Goal: Transaction & Acquisition: Purchase product/service

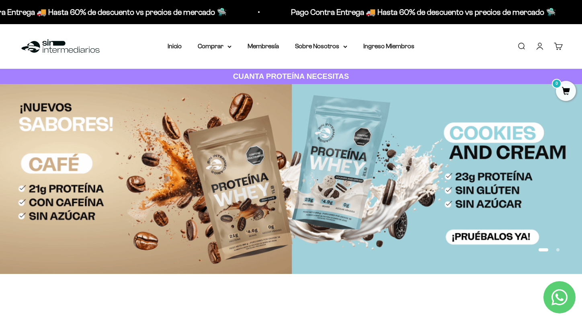
click at [541, 47] on link "Iniciar sesión" at bounding box center [539, 46] width 9 height 9
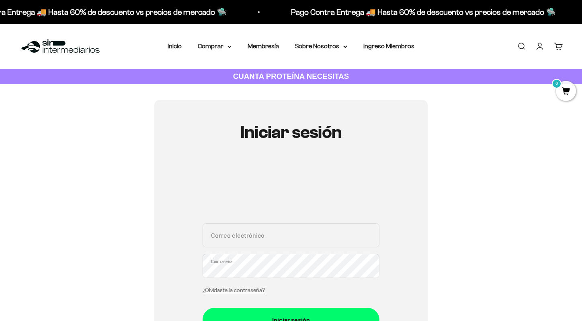
scroll to position [80, 0]
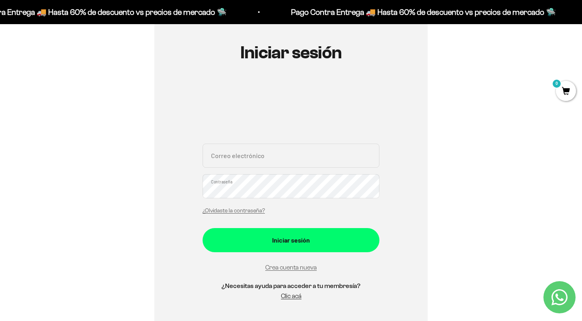
click at [313, 152] on input "Correo electrónico" at bounding box center [291, 156] width 177 height 24
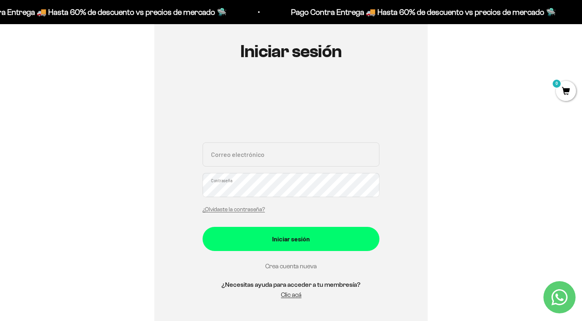
click at [303, 264] on link "Crea cuenta nueva" at bounding box center [290, 266] width 51 height 7
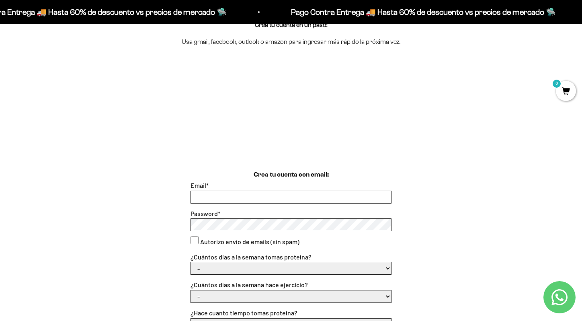
scroll to position [103, 0]
click at [298, 189] on div "Email *" at bounding box center [291, 191] width 201 height 23
click at [294, 194] on input "Email *" at bounding box center [291, 197] width 200 height 12
type input "lauraisabeltamayo@gmail.com"
click at [208, 268] on select "- 1 o 2 3 a 5 6 o 7" at bounding box center [291, 268] width 200 height 12
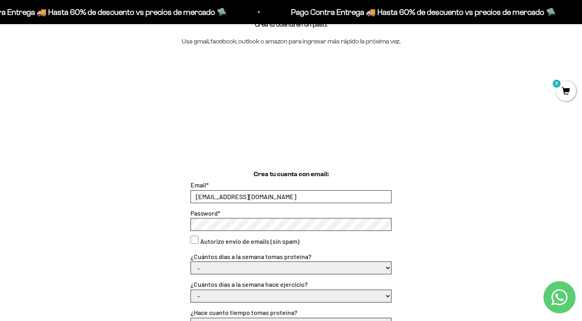
select select "3 a 5"
click at [191, 262] on select "- 1 o 2 3 a 5 6 o 7" at bounding box center [291, 268] width 200 height 12
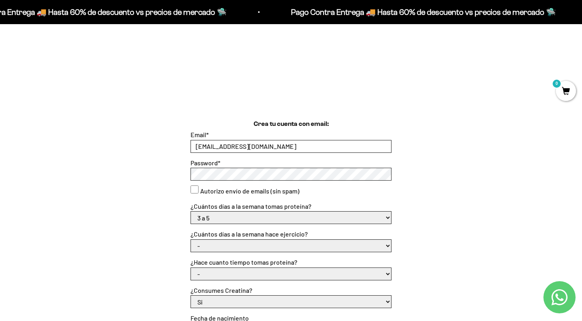
scroll to position [158, 0]
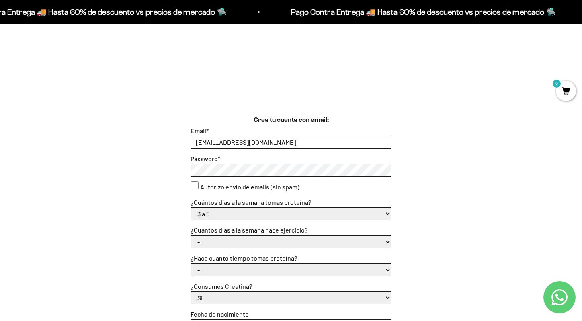
click at [233, 238] on select "- No hago 1 a 2 días 3 a 5 días 6 o 7 días" at bounding box center [291, 242] width 200 height 12
select select "3 a 5 días"
click at [191, 236] on select "- No hago 1 a 2 días 3 a 5 días 6 o 7 días" at bounding box center [291, 242] width 200 height 12
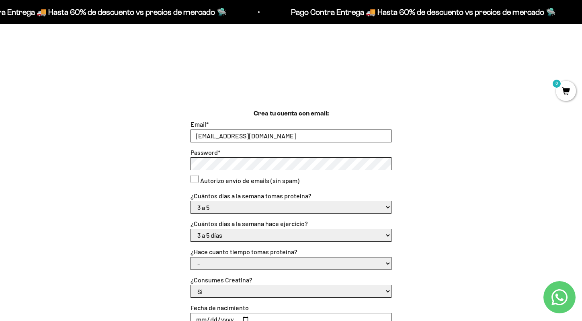
scroll to position [164, 0]
click at [238, 259] on select "- Apenas estoy empezando Menos de 6 meses Más de 6 meses Hace más de un año" at bounding box center [291, 263] width 200 height 12
select select "Hace más de un año"
click at [191, 257] on select "- Apenas estoy empezando Menos de 6 meses Más de 6 meses Hace más de un año" at bounding box center [291, 263] width 200 height 12
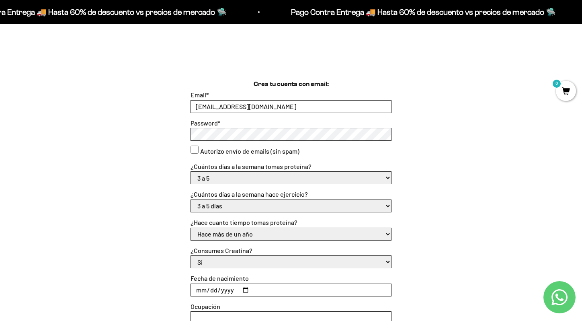
scroll to position [203, 0]
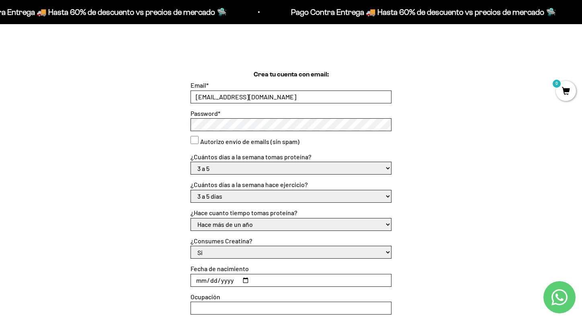
click at [243, 251] on select "Si No" at bounding box center [291, 252] width 200 height 12
select select "No"
click at [191, 246] on select "Si No" at bounding box center [291, 252] width 200 height 12
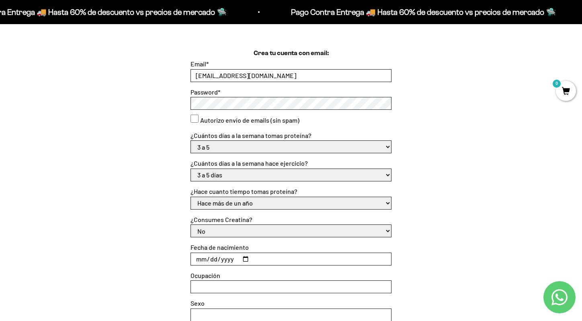
scroll to position [237, 0]
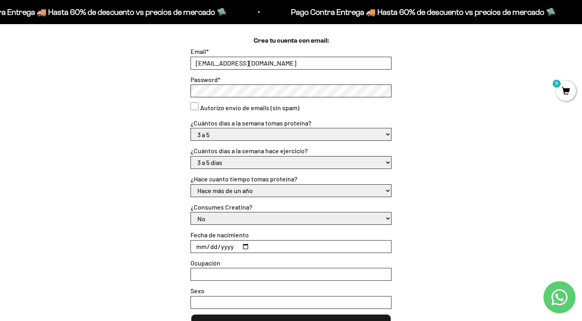
click at [246, 246] on input "Fecha de nacimiento" at bounding box center [291, 246] width 200 height 12
type input "1986-01-25"
click at [224, 274] on input "Ocupación" at bounding box center [291, 274] width 200 height 12
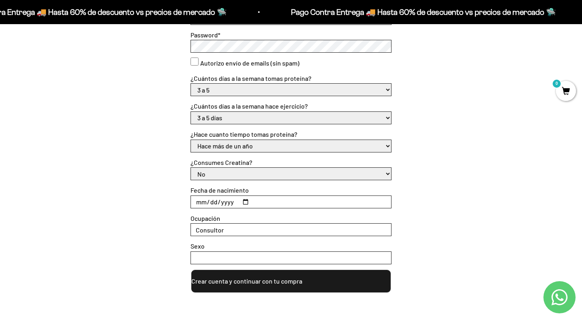
scroll to position [309, 0]
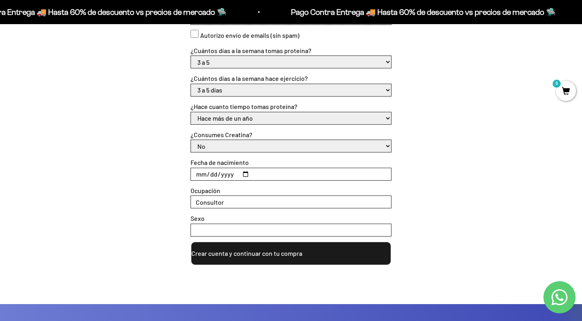
type input "Consultor"
click at [215, 231] on input "Sexo" at bounding box center [291, 230] width 200 height 12
type input "femenino"
click at [258, 247] on button "Crear cuenta y continuar con tu compra" at bounding box center [291, 253] width 201 height 24
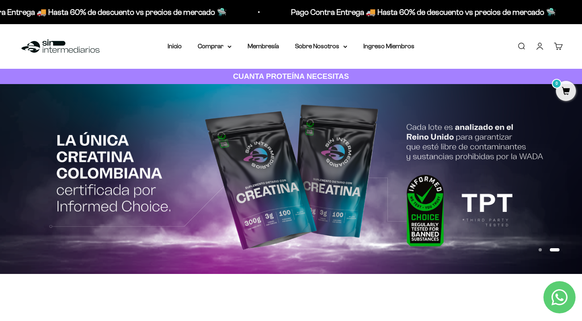
click at [542, 49] on link "Cuenta" at bounding box center [539, 46] width 9 height 9
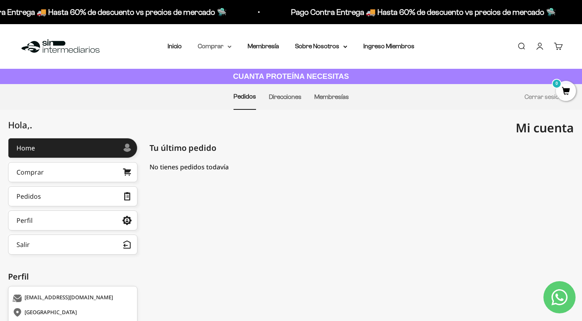
click at [216, 50] on summary "Comprar" at bounding box center [215, 46] width 34 height 10
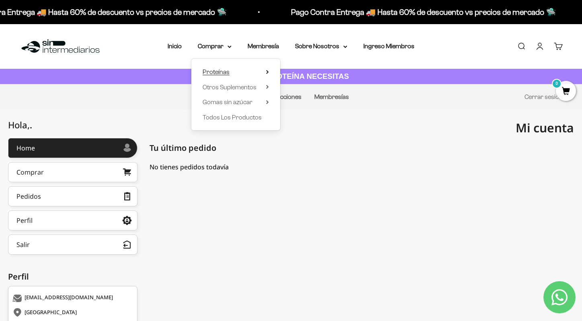
click at [226, 71] on span "Proteínas" at bounding box center [216, 71] width 27 height 7
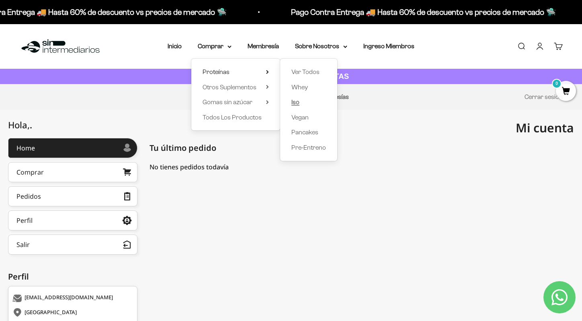
click at [308, 101] on link "Iso" at bounding box center [308, 102] width 35 height 10
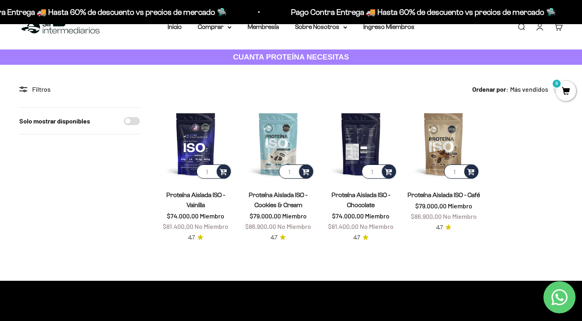
scroll to position [13, 0]
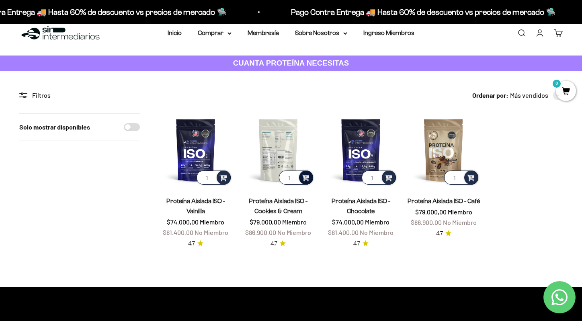
click at [307, 177] on span at bounding box center [306, 176] width 8 height 9
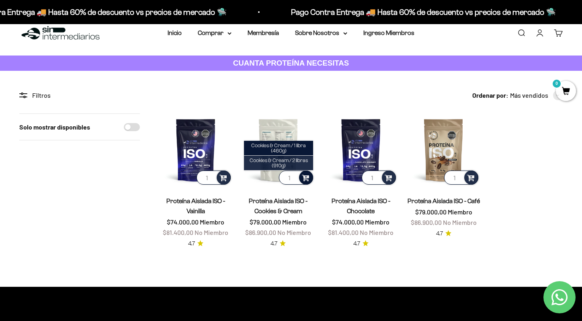
click at [276, 163] on span "Cookies & Cream / 2 libras (910g)" at bounding box center [279, 162] width 58 height 11
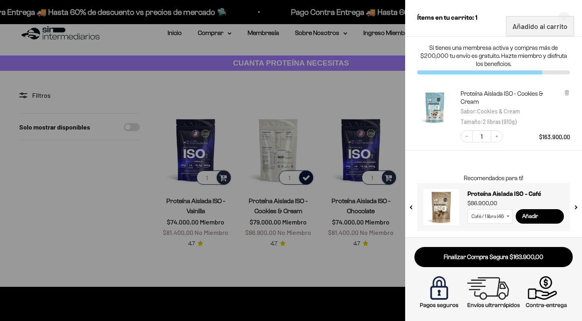
click at [275, 93] on div at bounding box center [291, 160] width 582 height 321
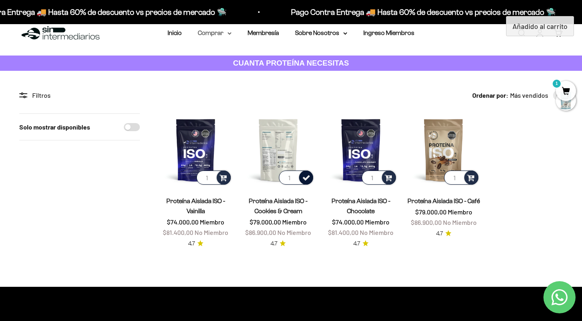
click at [228, 36] on summary "Comprar" at bounding box center [215, 33] width 34 height 10
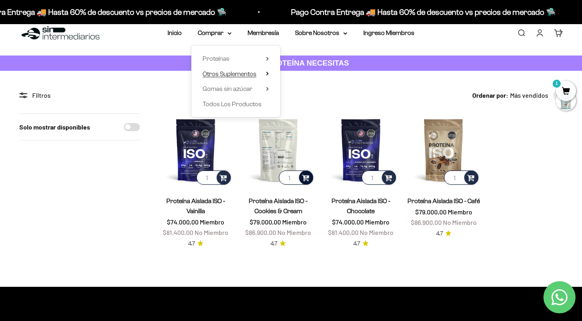
click at [237, 69] on span "Otros Suplementos" at bounding box center [230, 74] width 54 height 10
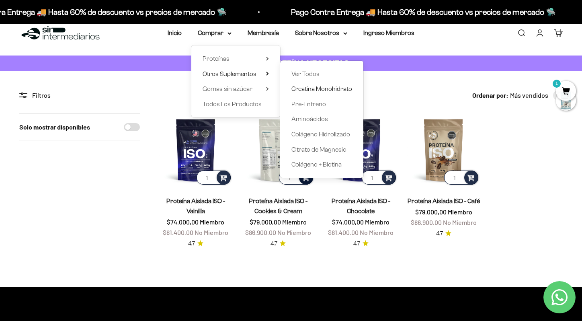
click at [326, 90] on span "Creatina Monohidrato" at bounding box center [321, 88] width 61 height 7
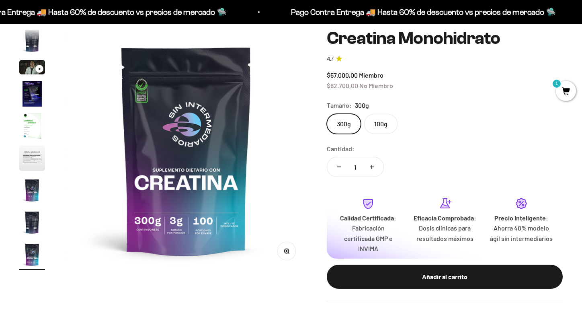
scroll to position [78, 0]
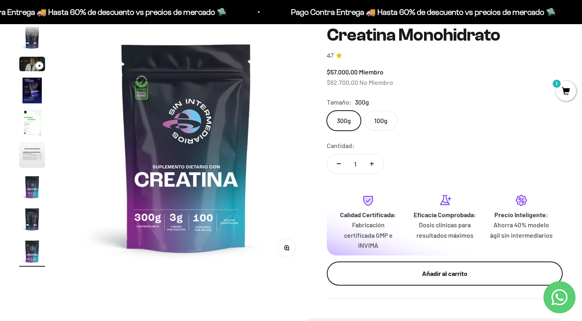
click at [440, 269] on div "Añadir al carrito" at bounding box center [445, 273] width 204 height 10
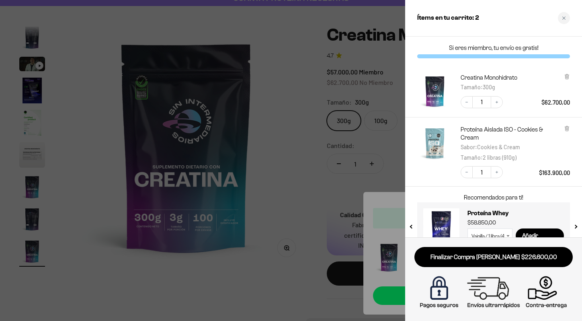
click at [287, 148] on div at bounding box center [291, 160] width 582 height 321
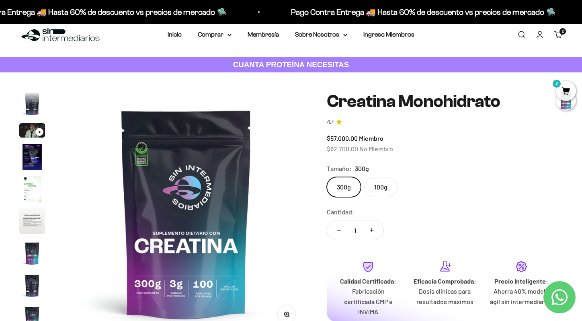
scroll to position [0, 0]
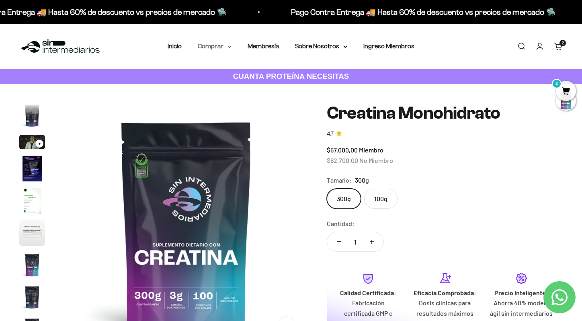
click at [202, 46] on summary "Comprar" at bounding box center [215, 46] width 34 height 10
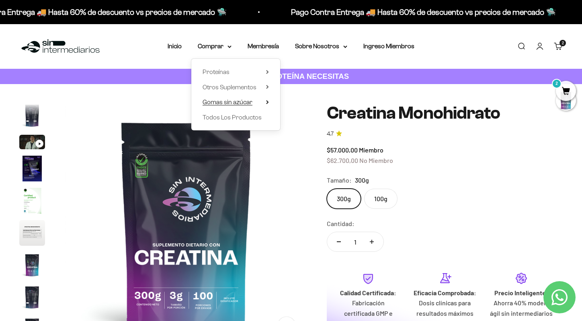
click at [241, 100] on span "Gomas sin azúcar" at bounding box center [228, 101] width 50 height 7
click at [246, 84] on span "Otros Suplementos" at bounding box center [230, 87] width 54 height 7
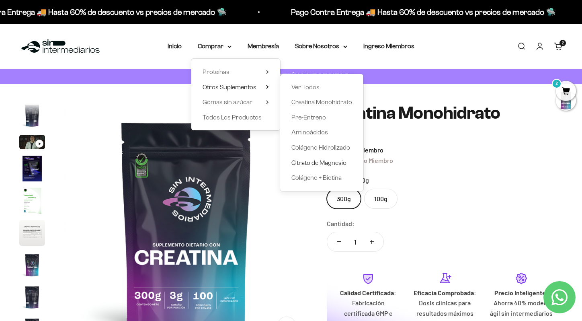
click at [327, 165] on span "Citrato de Magnesio" at bounding box center [318, 162] width 55 height 7
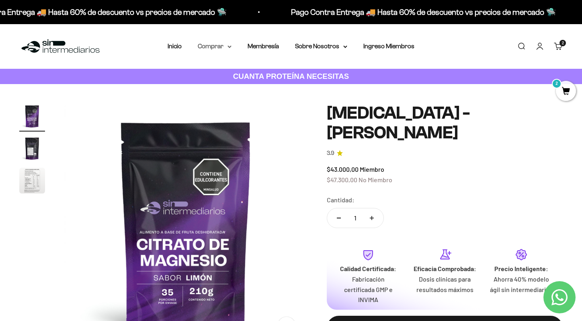
click at [206, 46] on summary "Comprar" at bounding box center [215, 46] width 34 height 10
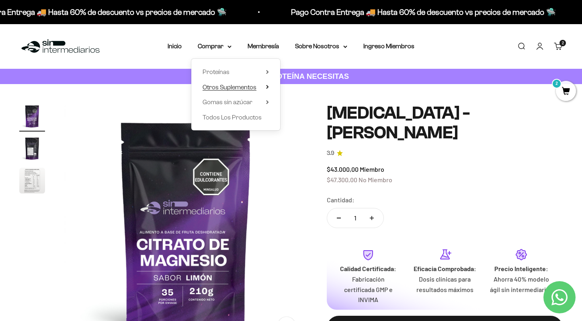
click at [233, 88] on span "Otros Suplementos" at bounding box center [230, 87] width 54 height 7
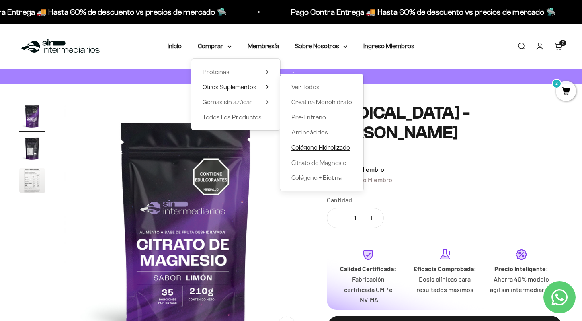
click at [324, 145] on span "Colágeno Hidrolizado" at bounding box center [320, 147] width 59 height 7
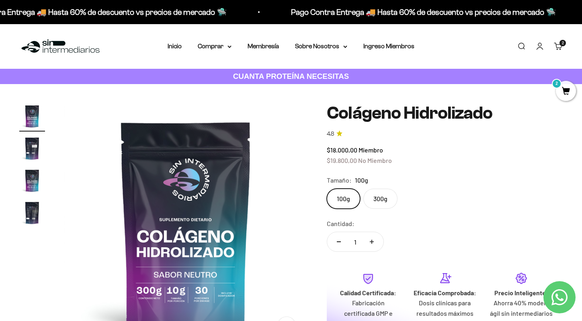
click at [567, 44] on div "Menú [GEOGRAPHIC_DATA] Inicio Comprar Proteínas Ver Todos Whey Iso Vegan Pancak…" at bounding box center [291, 46] width 582 height 45
click at [558, 44] on link "Carrito 2 artículos 2" at bounding box center [558, 46] width 9 height 9
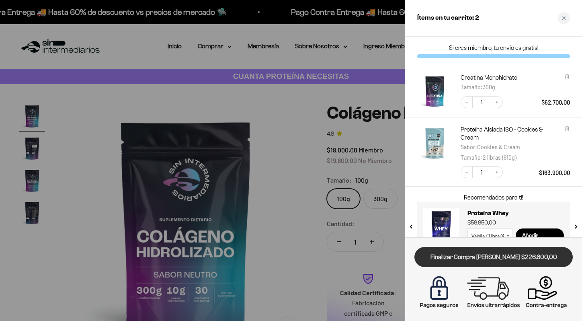
click at [507, 255] on link "Finalizar Compra [PERSON_NAME] $226.600,00" at bounding box center [493, 257] width 158 height 21
